Goal: Information Seeking & Learning: Check status

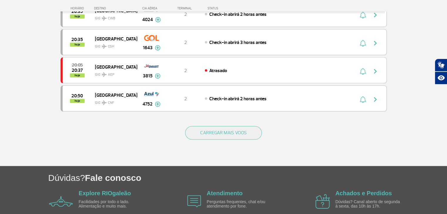
scroll to position [558, 0]
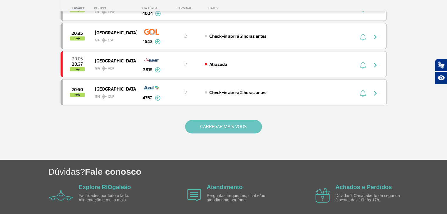
click at [213, 120] on button "CARREGAR MAIS VOOS" at bounding box center [223, 127] width 77 height 14
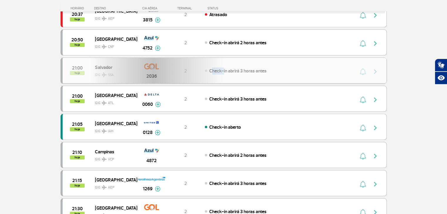
scroll to position [617, 0]
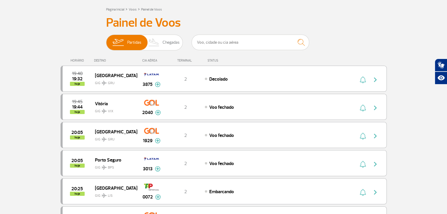
scroll to position [29, 0]
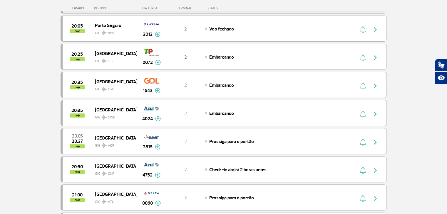
scroll to position [88, 0]
